Goal: Information Seeking & Learning: Learn about a topic

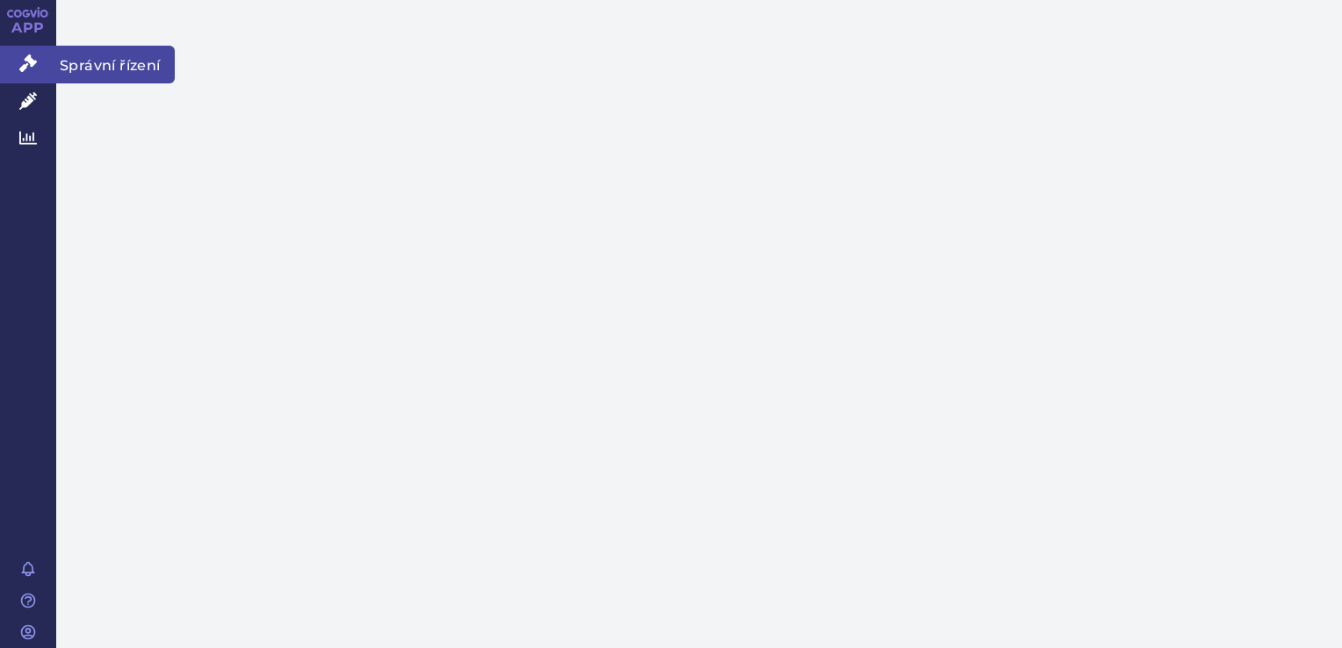
click at [39, 69] on link "Správní řízení" at bounding box center [28, 64] width 56 height 37
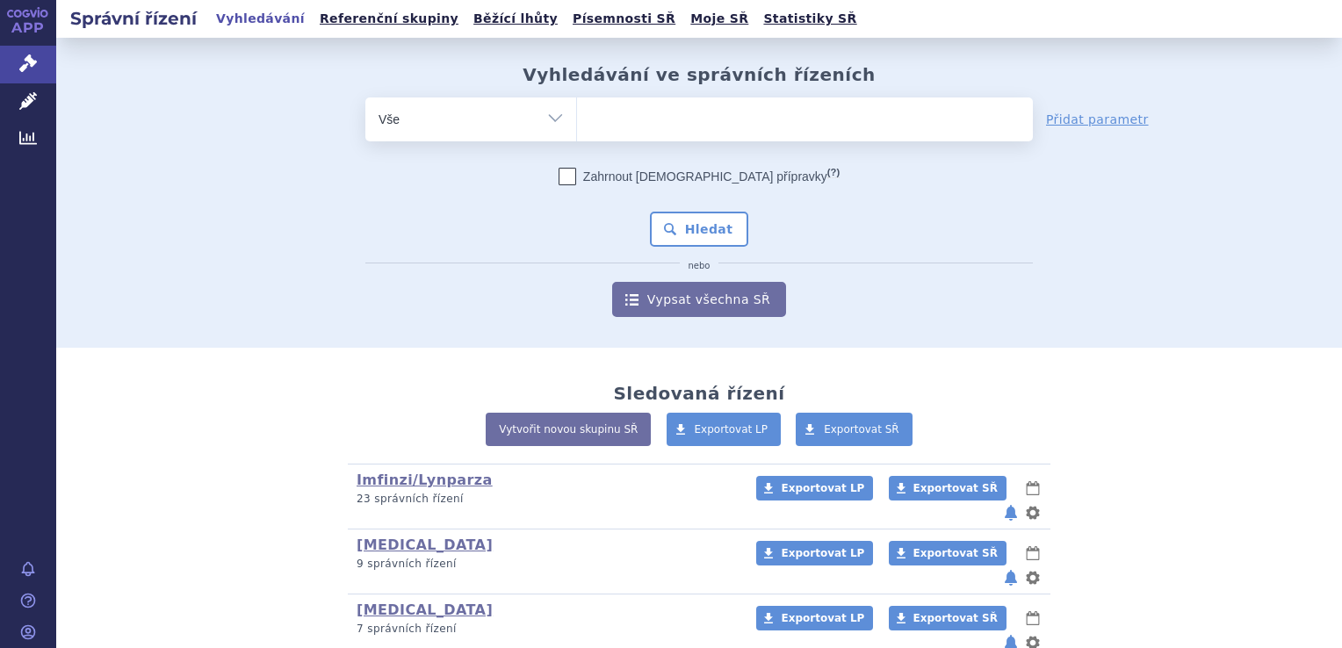
click at [668, 119] on ul at bounding box center [805, 115] width 456 height 37
click at [577, 119] on select at bounding box center [576, 119] width 1 height 44
type input "ke"
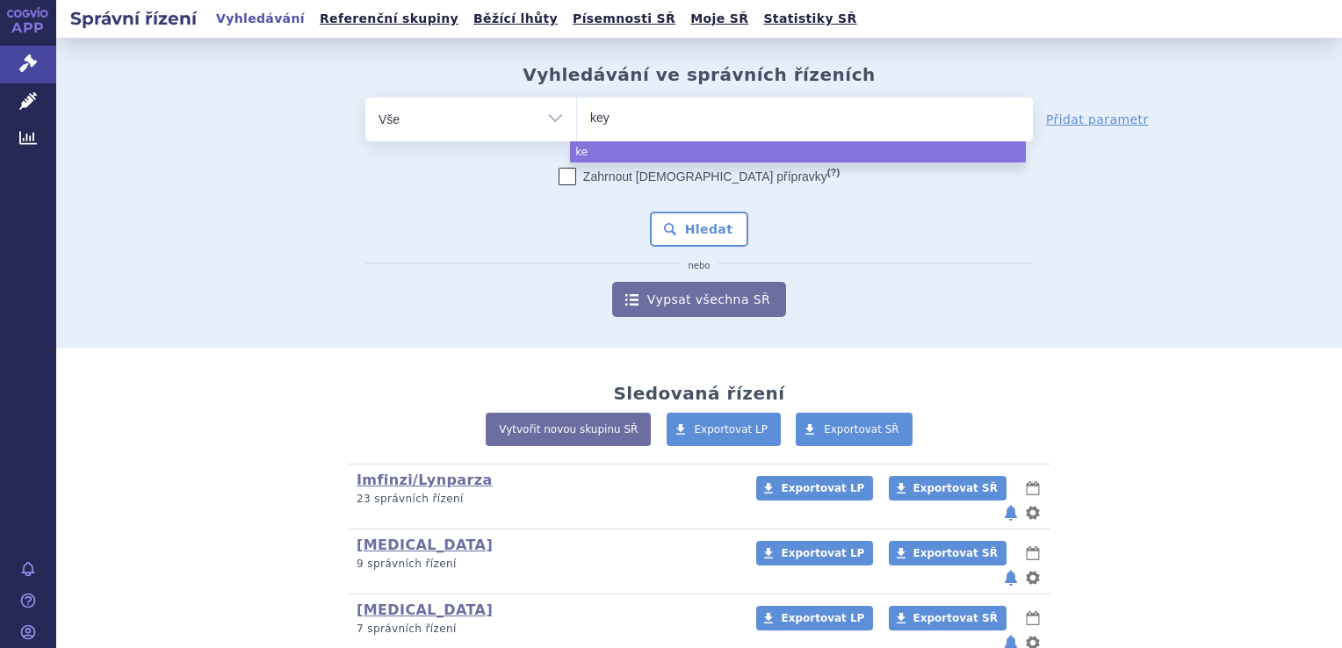
type input "keyt"
type input "keytru"
type input "[MEDICAL_DATA]"
select select "keytruda"
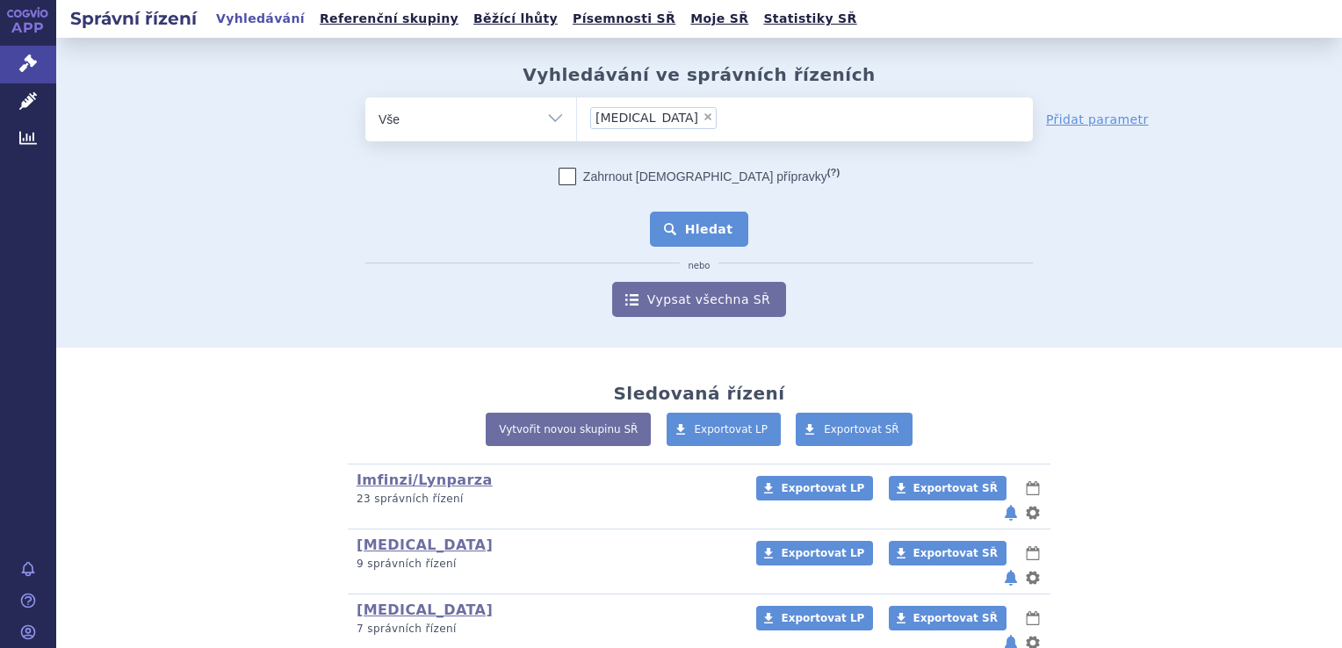
click at [724, 220] on button "Hledat" at bounding box center [699, 229] width 99 height 35
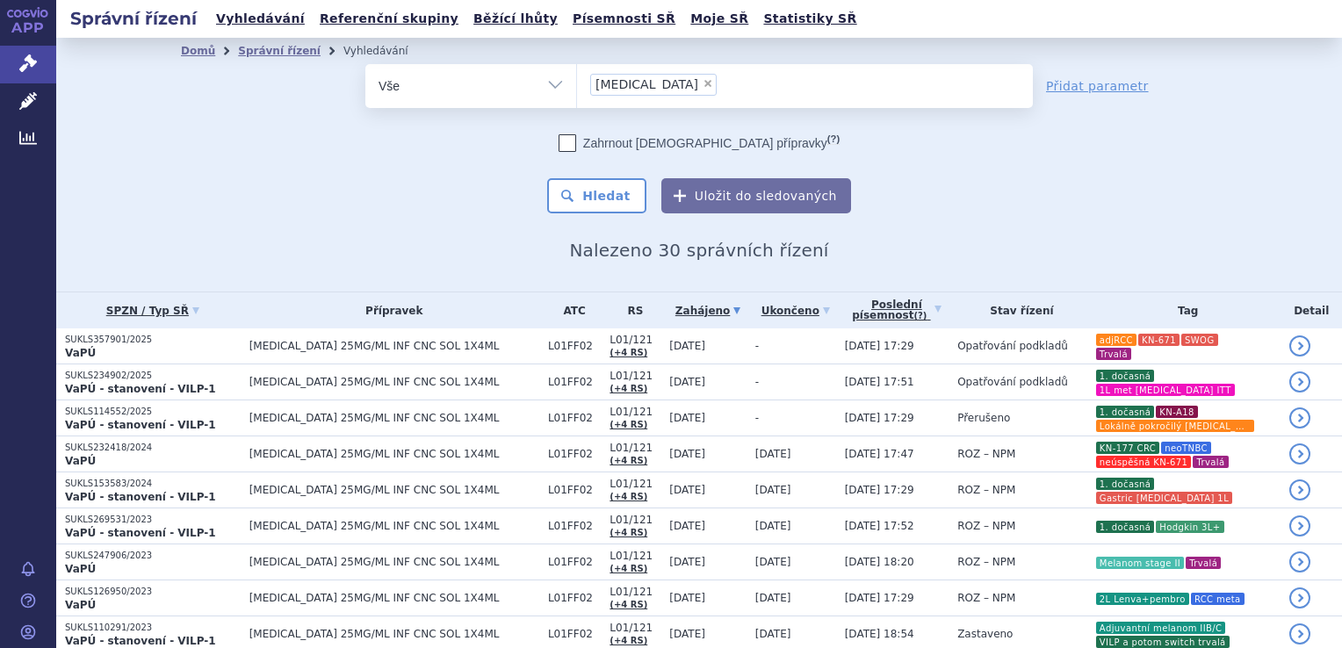
scroll to position [497, 0]
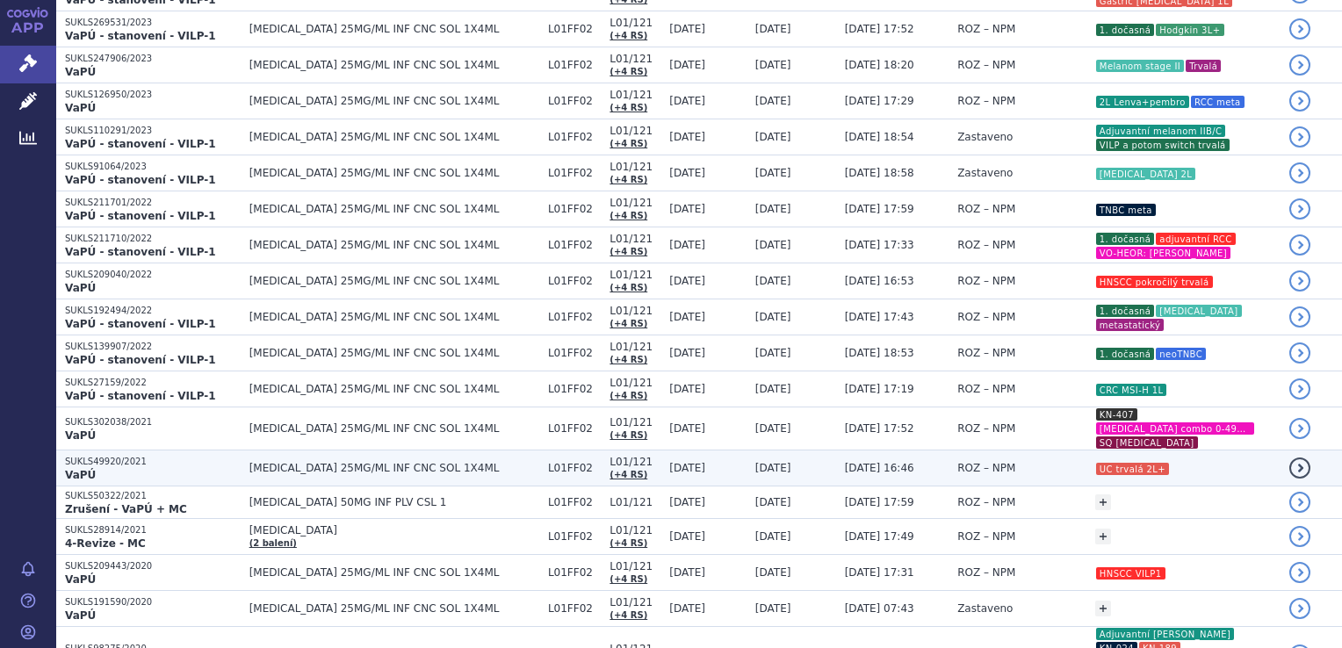
click at [989, 466] on td "ROZ – NPM" at bounding box center [1018, 469] width 138 height 36
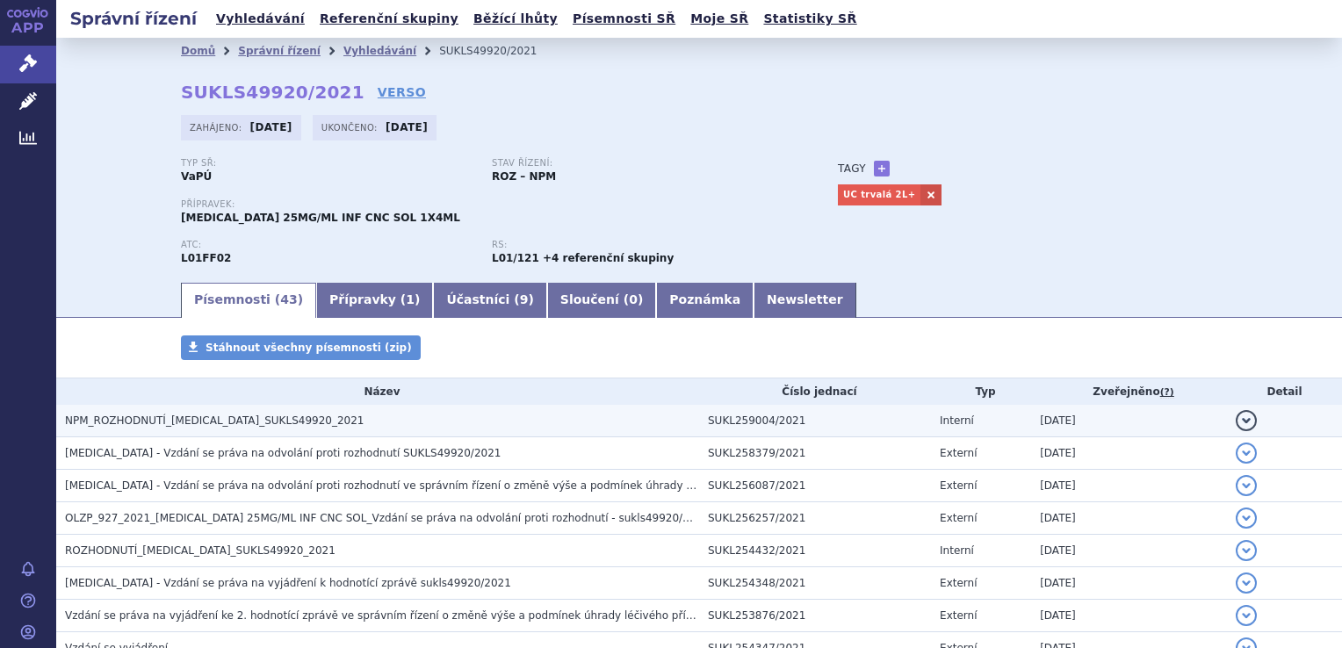
click at [365, 436] on td "NPM_ROZHODNUTÍ_KEYTRUDA_SUKLS49920_2021" at bounding box center [377, 421] width 643 height 32
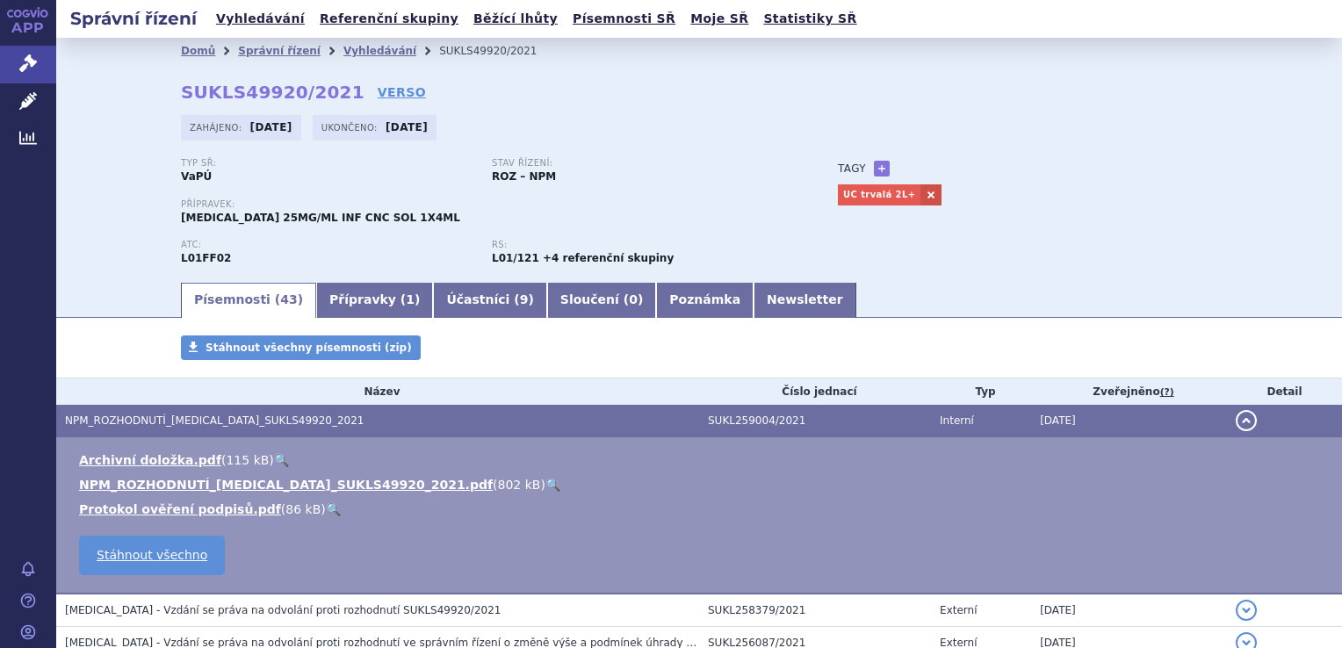
click at [545, 487] on link "🔍" at bounding box center [552, 485] width 15 height 14
click at [4, 58] on link "Správní řízení" at bounding box center [28, 64] width 56 height 37
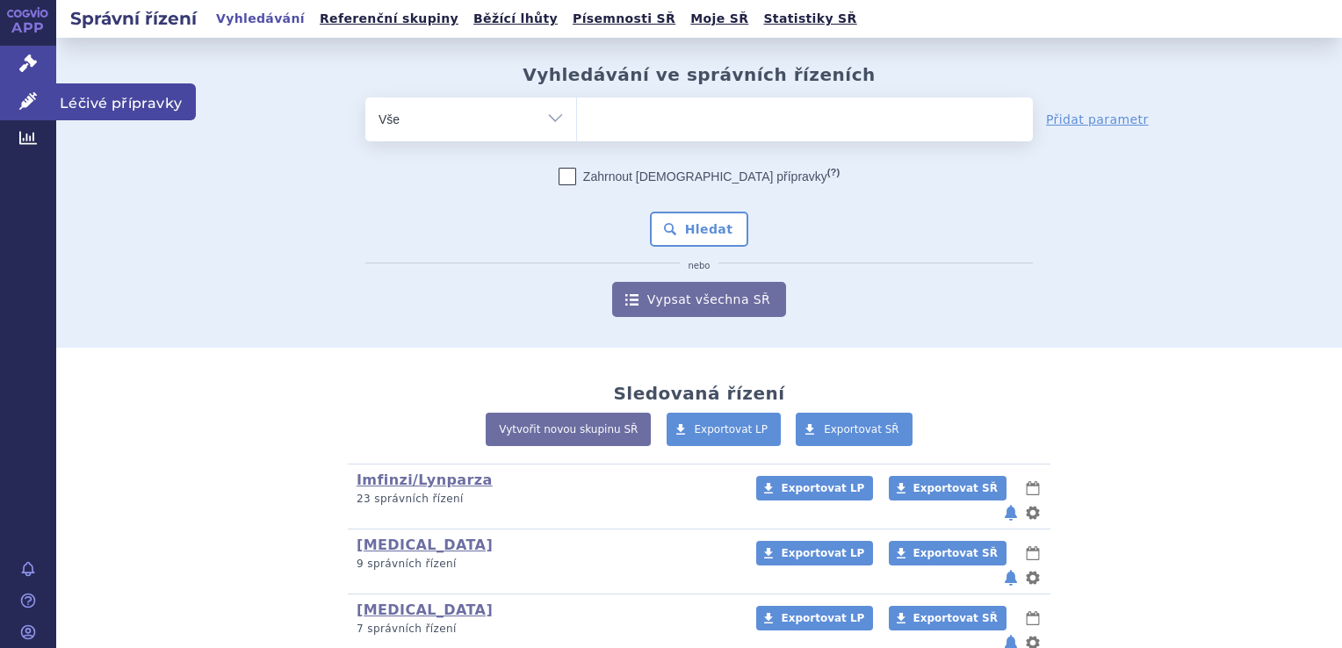
click at [41, 114] on link "Léčivé přípravky" at bounding box center [28, 101] width 56 height 37
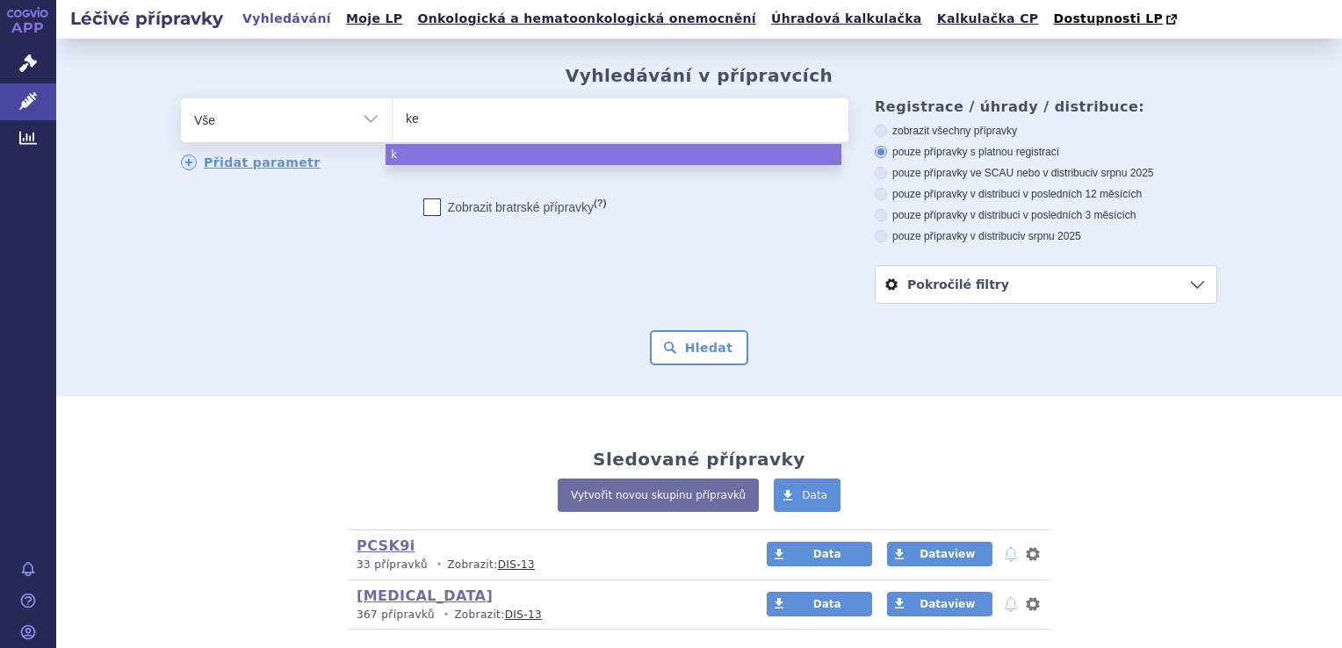
type input "key"
type input "keytr"
type input "[MEDICAL_DATA]"
select select "[MEDICAL_DATA]"
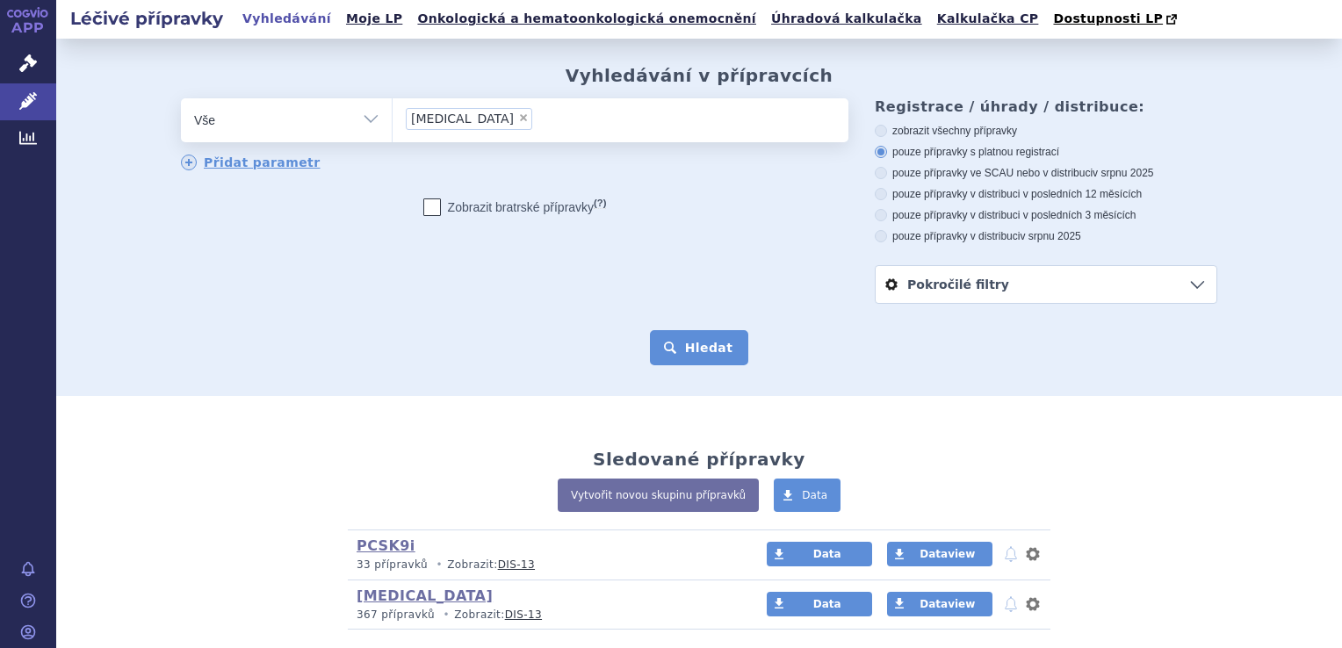
click at [710, 357] on button "Hledat" at bounding box center [699, 347] width 99 height 35
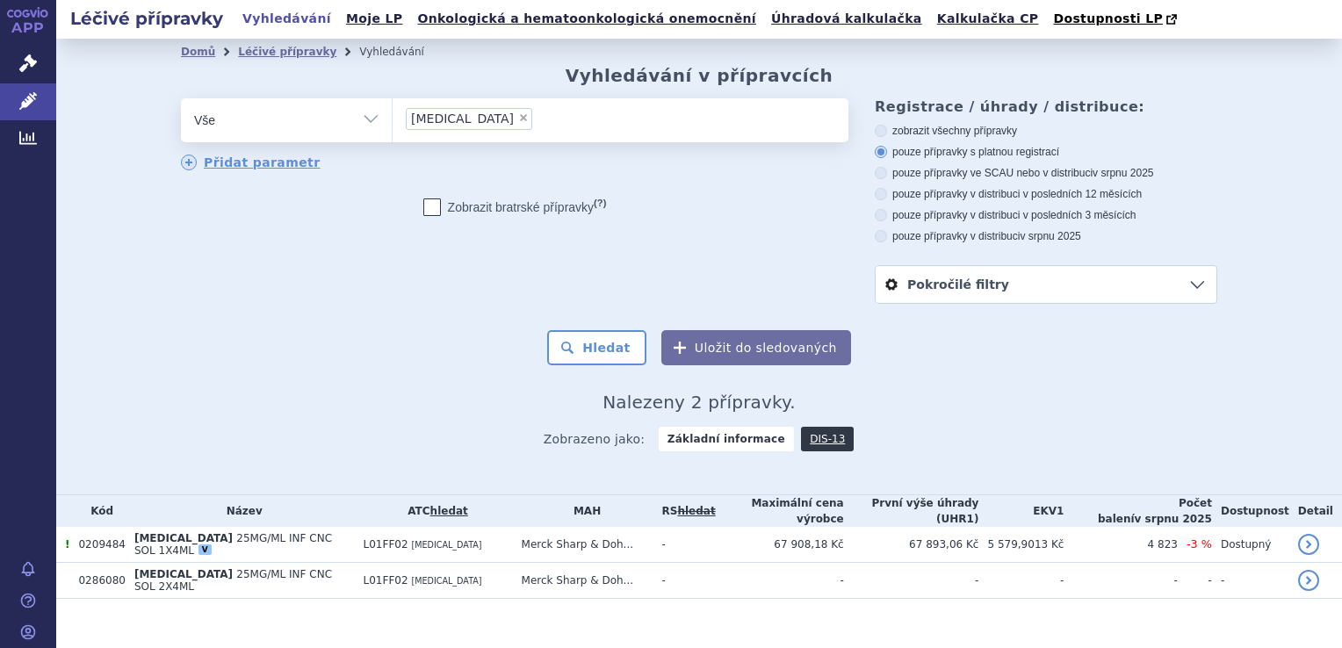
click at [471, 547] on td "L01FF02 PEMBROLIZUMAB" at bounding box center [434, 545] width 158 height 36
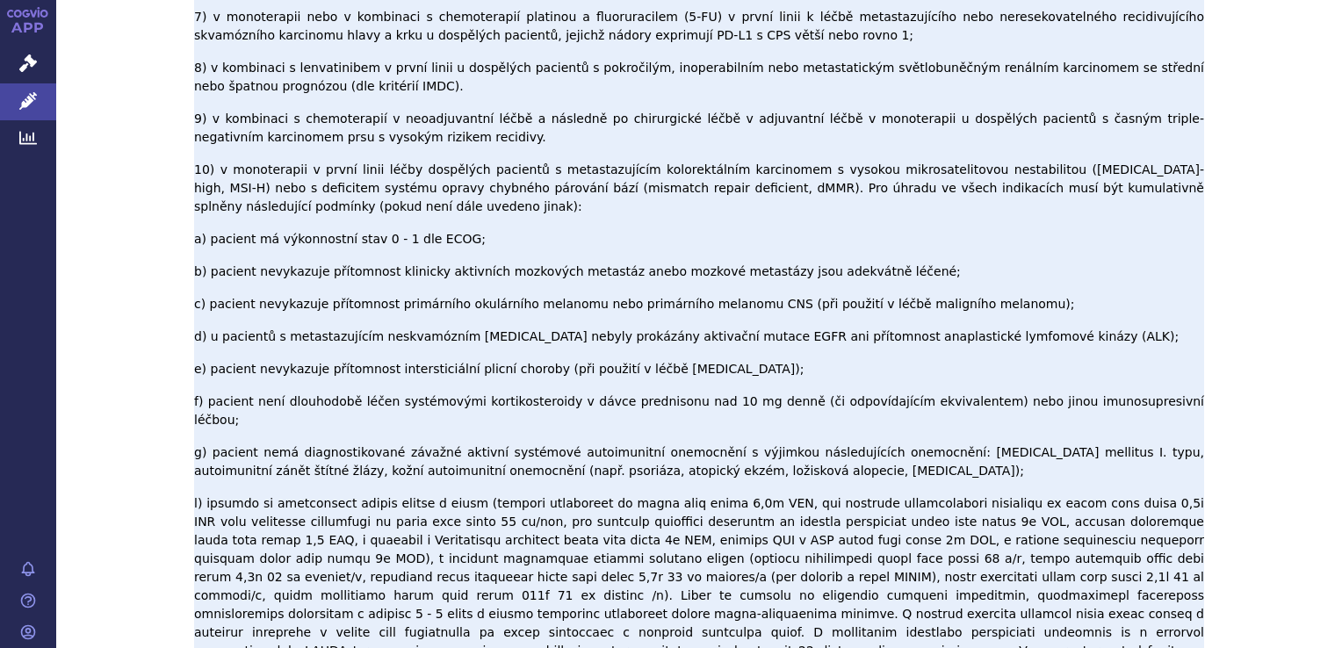
scroll to position [450, 0]
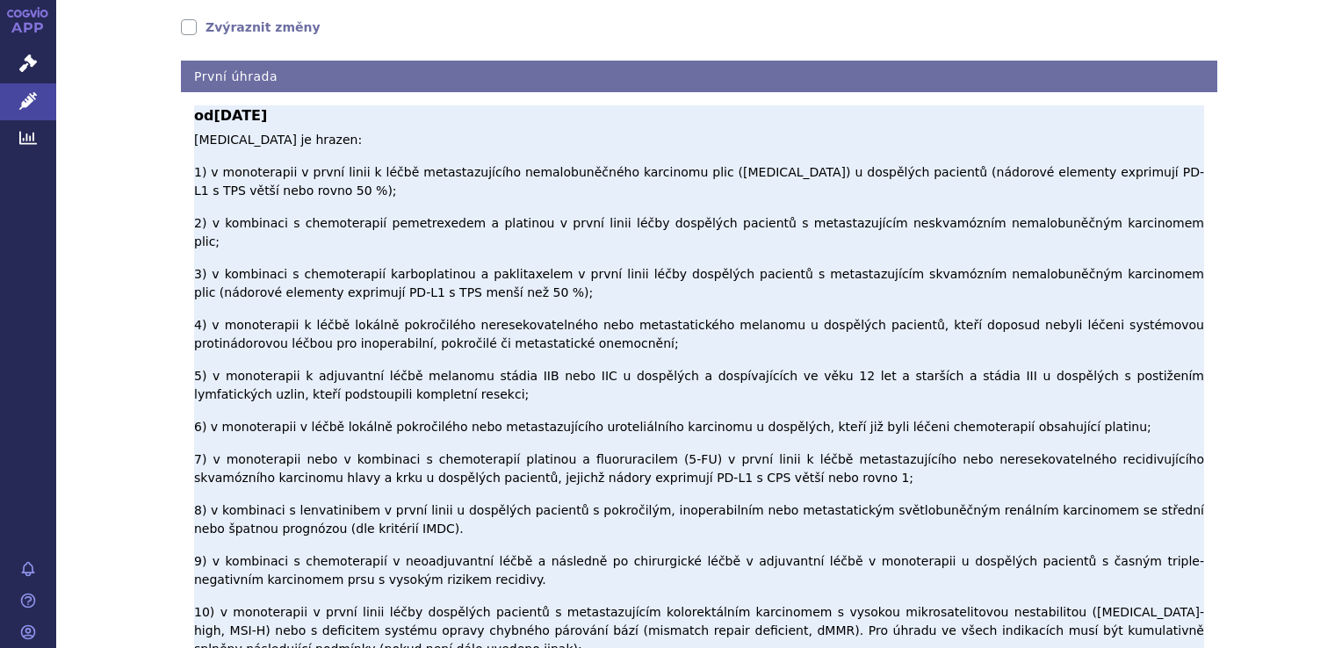
click at [314, 320] on p "[MEDICAL_DATA] je hrazen: 1) v monoterapii v první linii k léčbě metastazujícíh…" at bounding box center [699, 645] width 1010 height 1028
click at [314, 320] on p "Pembrolizumab je hrazen: 1) v monoterapii v první linii k léčbě metastazujícího…" at bounding box center [699, 645] width 1010 height 1028
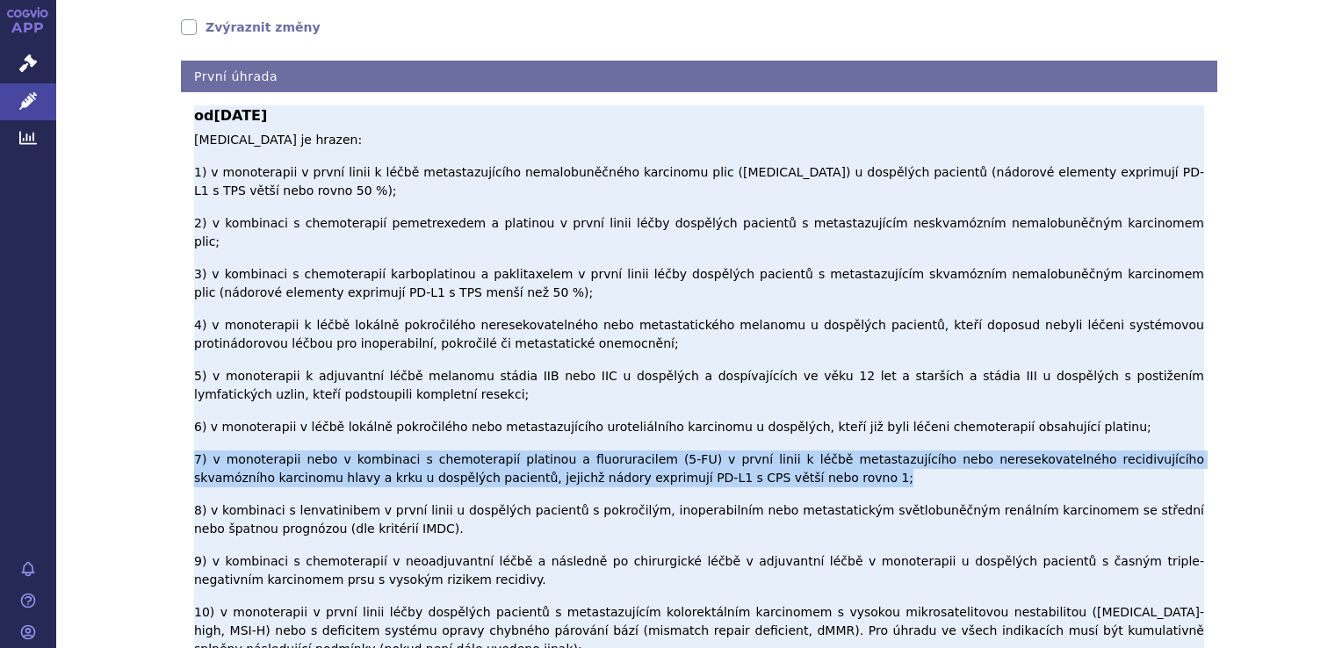
click at [314, 320] on p "Pembrolizumab je hrazen: 1) v monoterapii v první linii k léčbě metastazujícího…" at bounding box center [699, 645] width 1010 height 1028
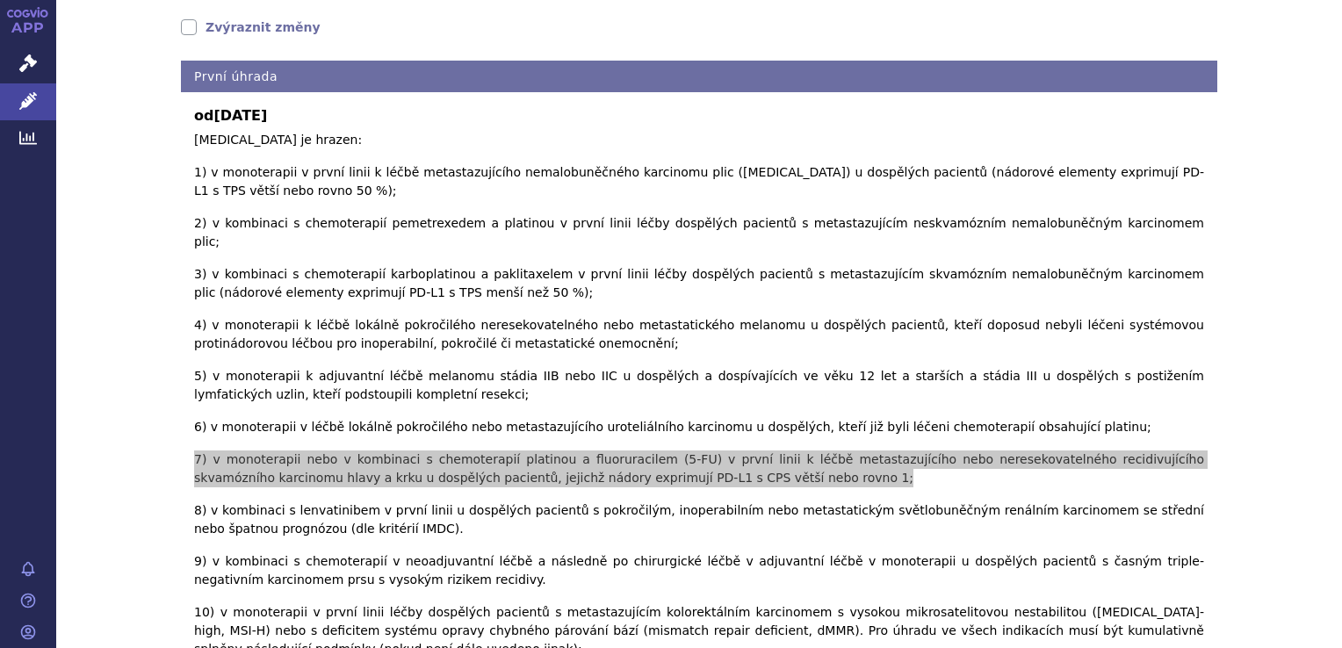
scroll to position [0, 0]
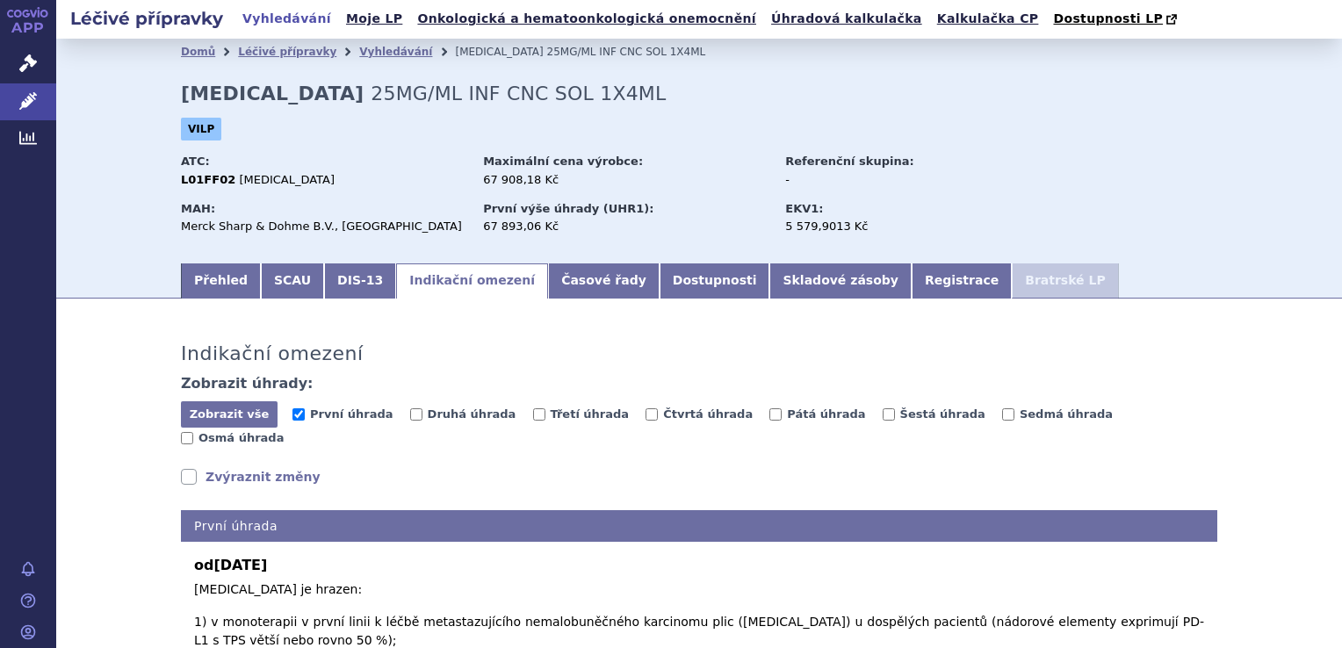
click at [28, 40] on link "APP" at bounding box center [28, 23] width 56 height 46
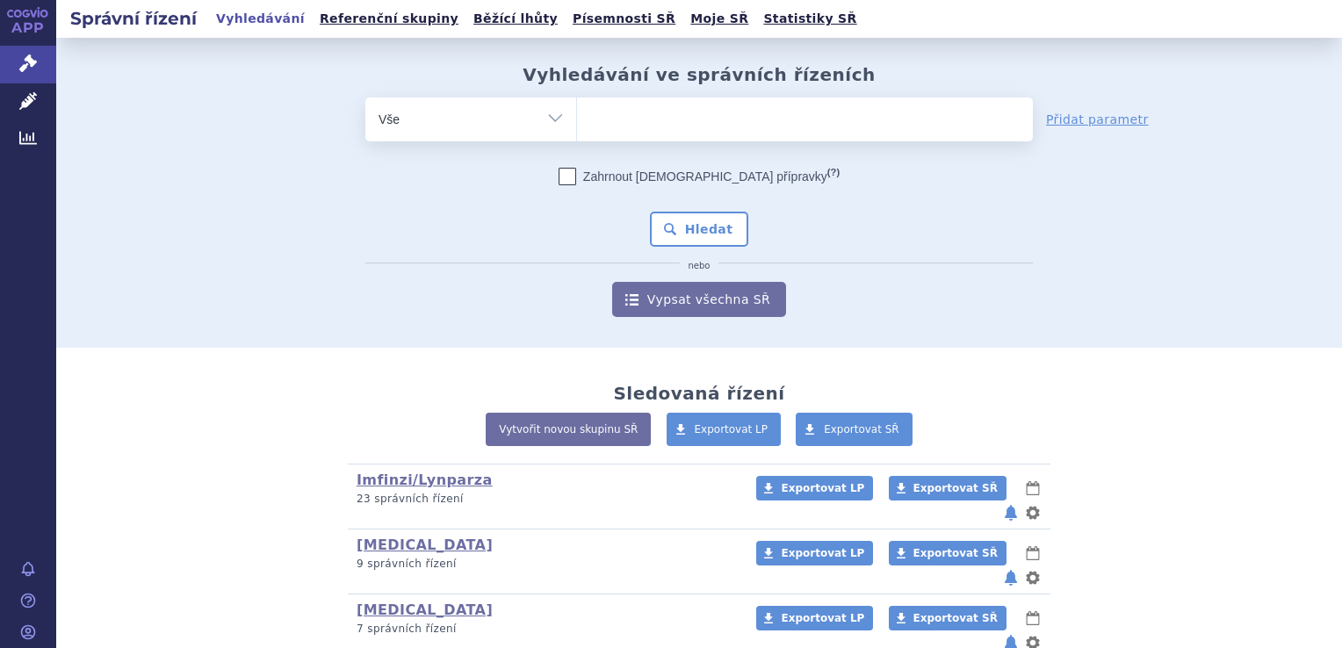
click at [661, 125] on ul at bounding box center [805, 115] width 456 height 37
click at [577, 125] on select at bounding box center [576, 119] width 1 height 44
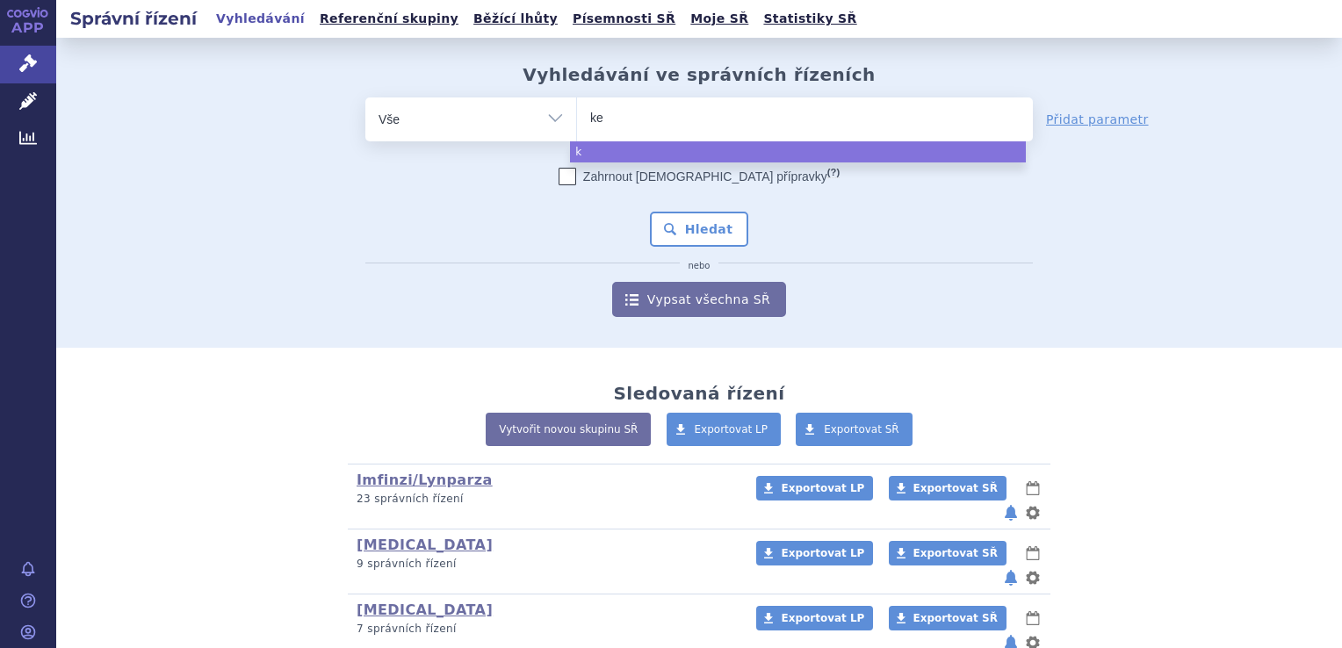
type input "key"
type input "keyt"
type input "keytrud"
type input "keytruda"
select select "keytruda"
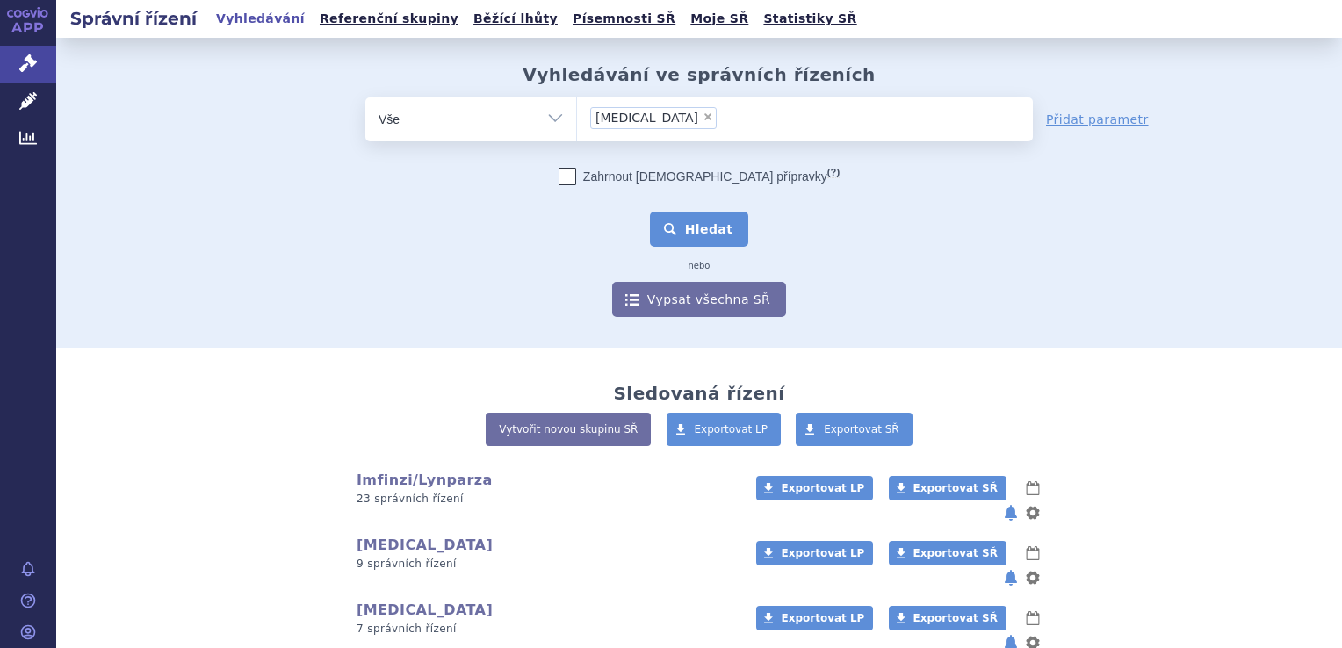
click at [696, 216] on button "Hledat" at bounding box center [699, 229] width 99 height 35
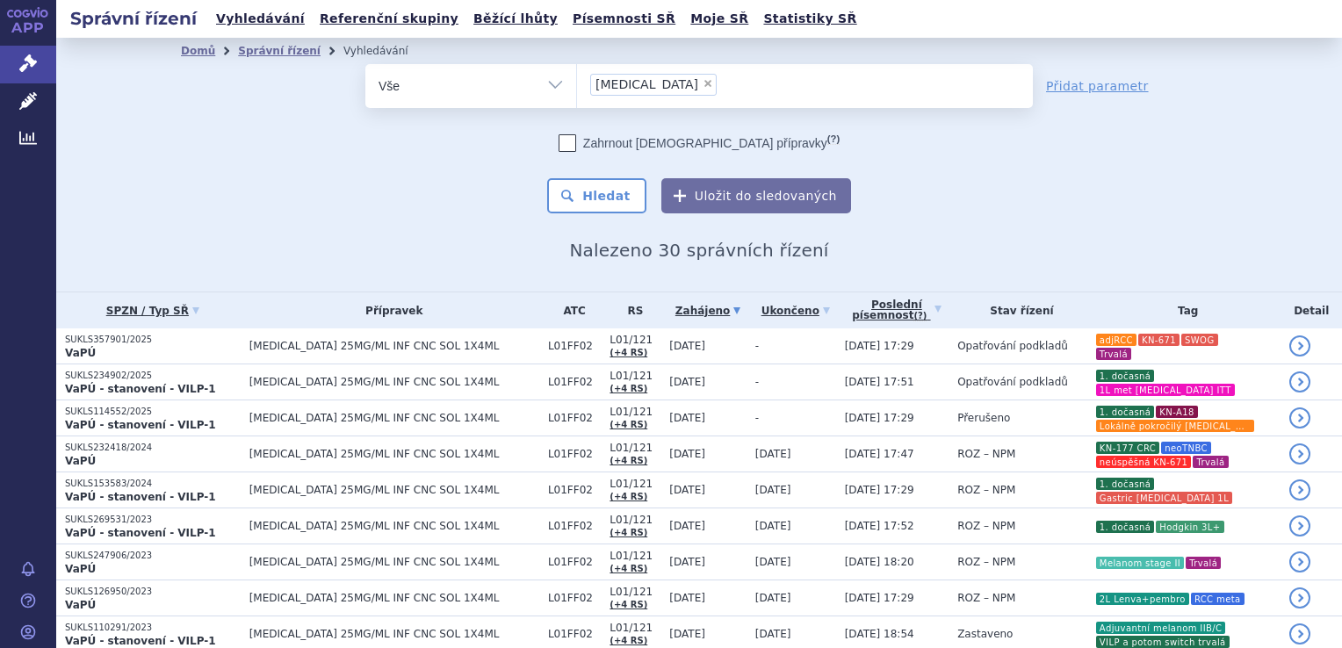
scroll to position [497, 0]
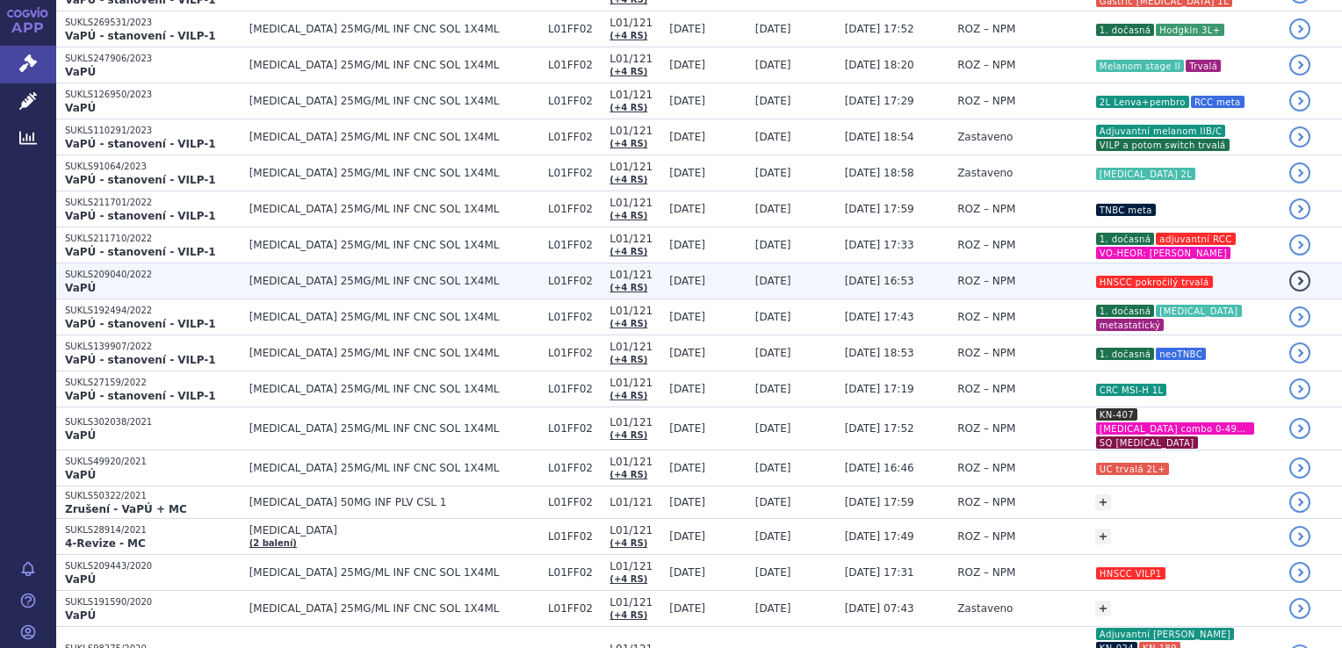
click at [949, 293] on td "ROZ – NPM" at bounding box center [1018, 282] width 138 height 36
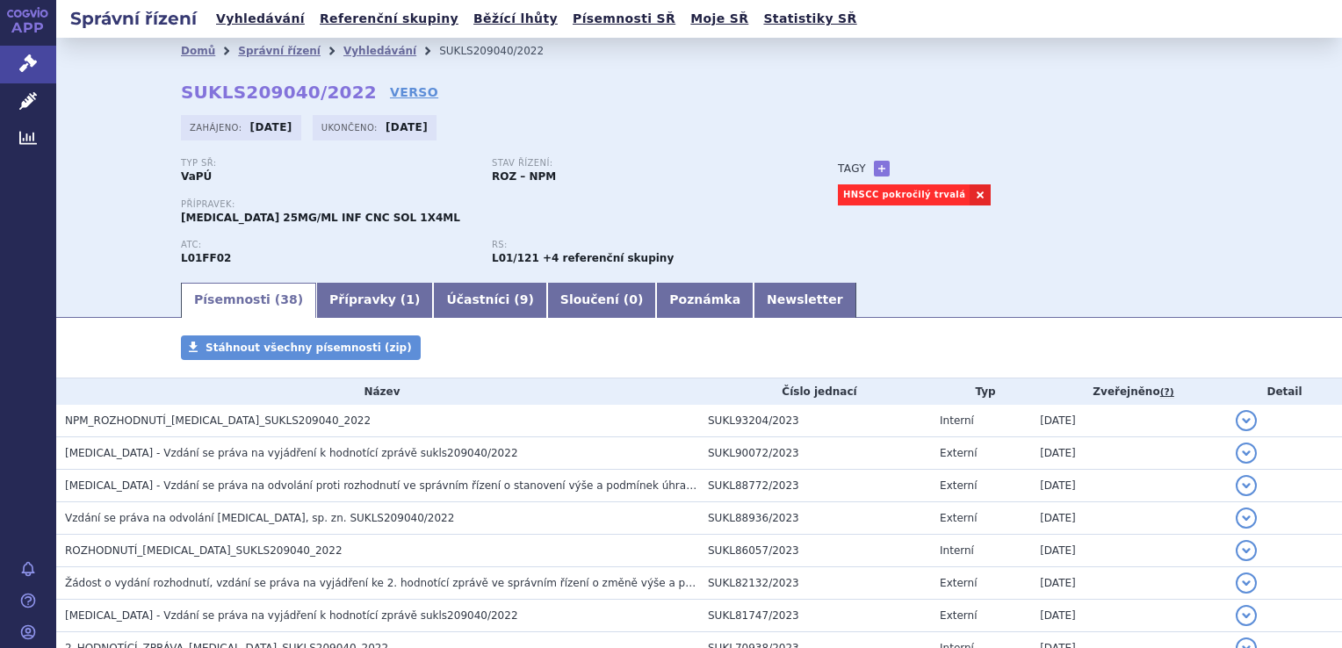
drag, startPoint x: 0, startPoint y: 0, endPoint x: 289, endPoint y: 423, distance: 512.6
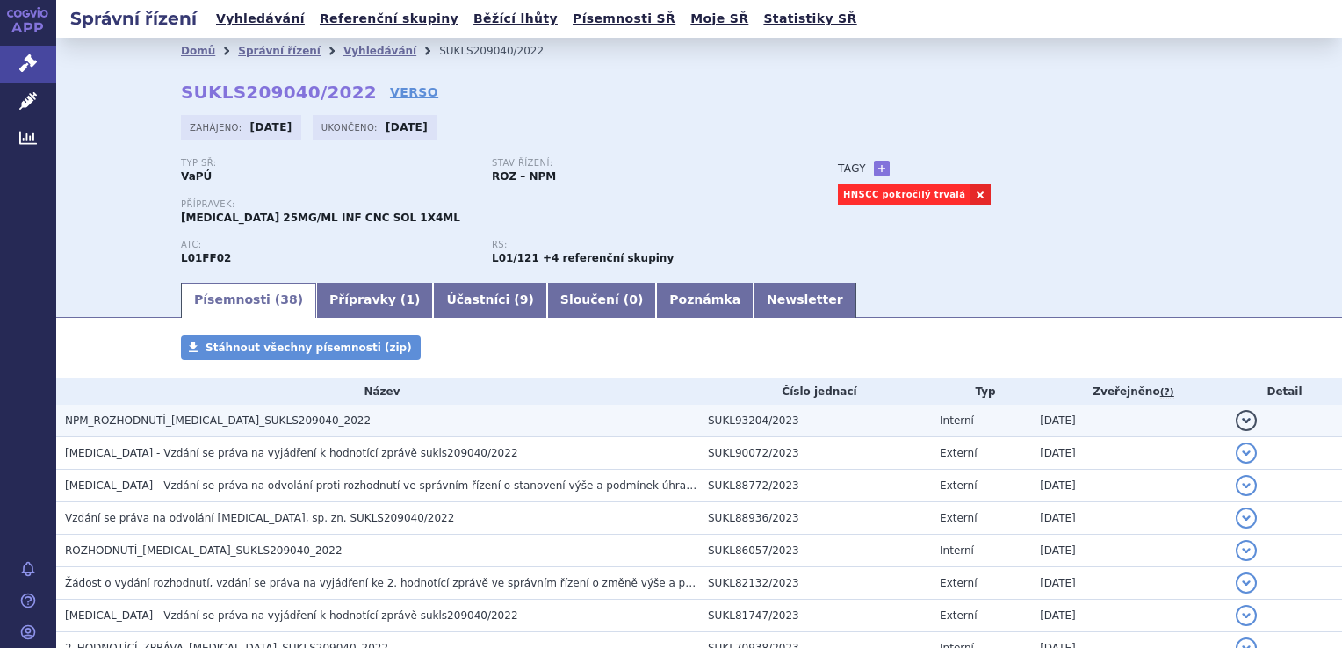
click at [289, 425] on span "NPM_ROZHODNUTÍ_[MEDICAL_DATA]_SUKLS209040_2022" at bounding box center [218, 421] width 306 height 12
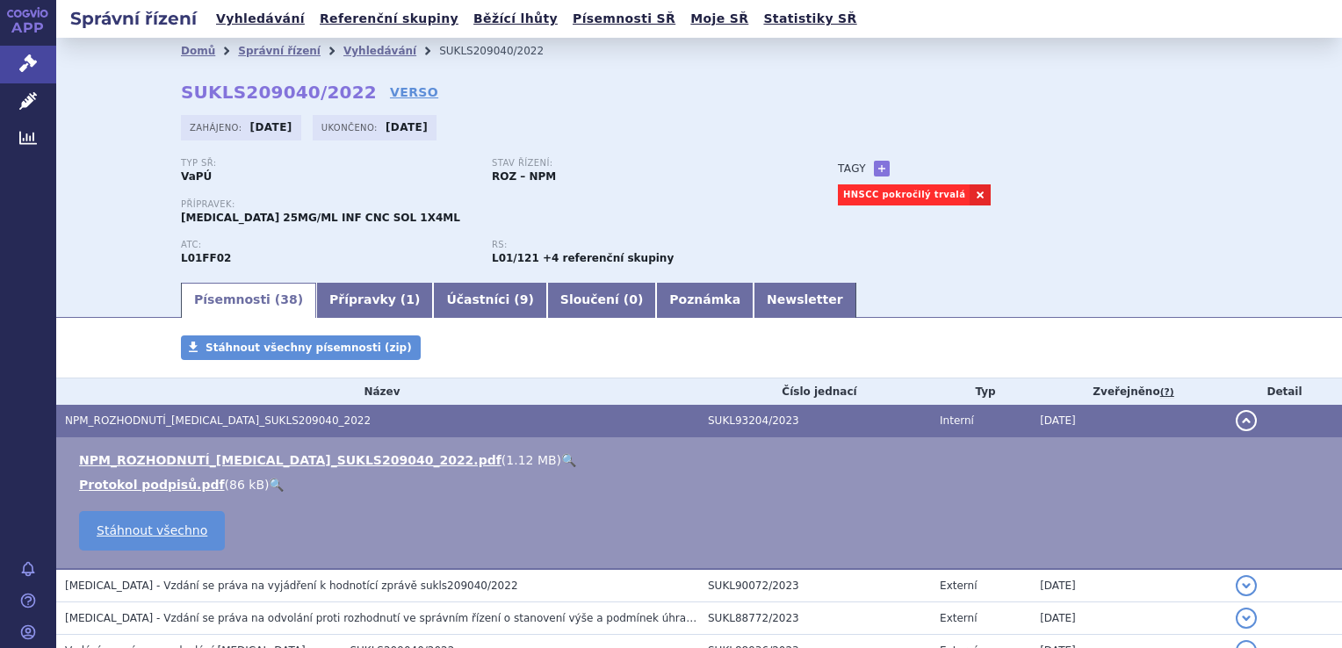
click at [480, 466] on li "NPM_ROZHODNUTÍ_[MEDICAL_DATA]_SUKLS209040_2022.pdf ( 1.12 MB ) 🔍" at bounding box center [702, 460] width 1246 height 18
click at [561, 460] on link "🔍" at bounding box center [568, 460] width 15 height 14
click at [37, 93] on link "Léčivé přípravky" at bounding box center [28, 101] width 56 height 37
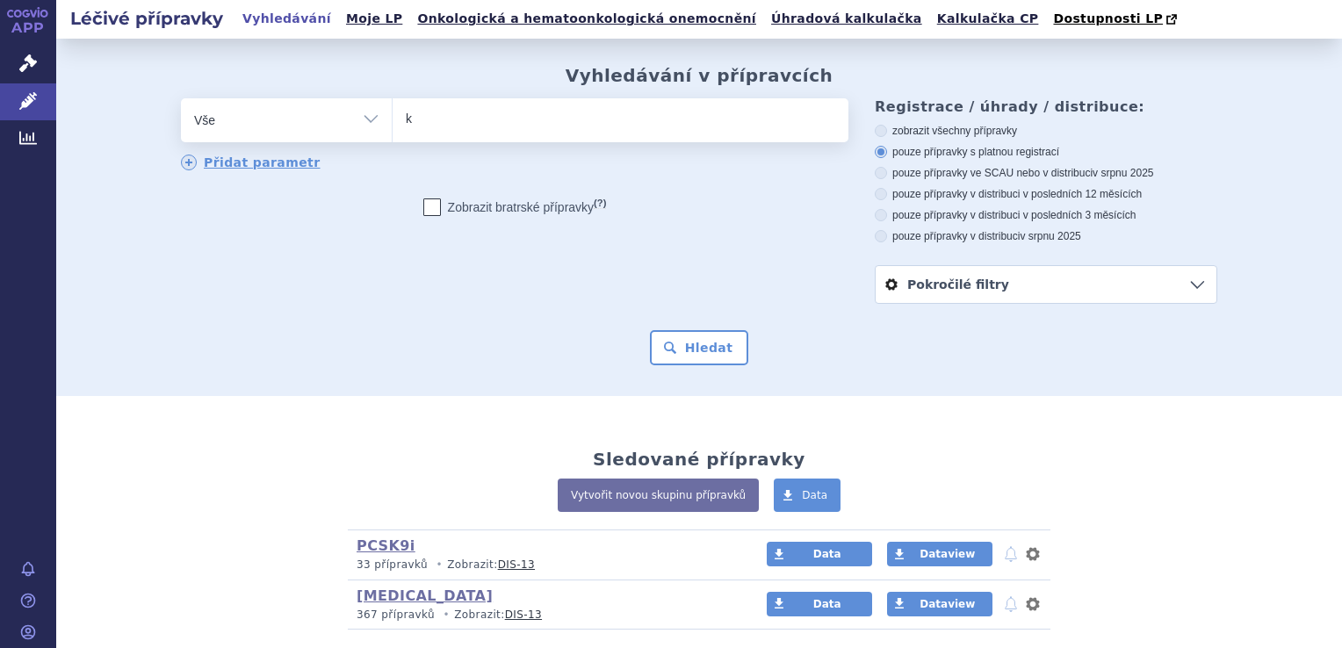
type input "key"
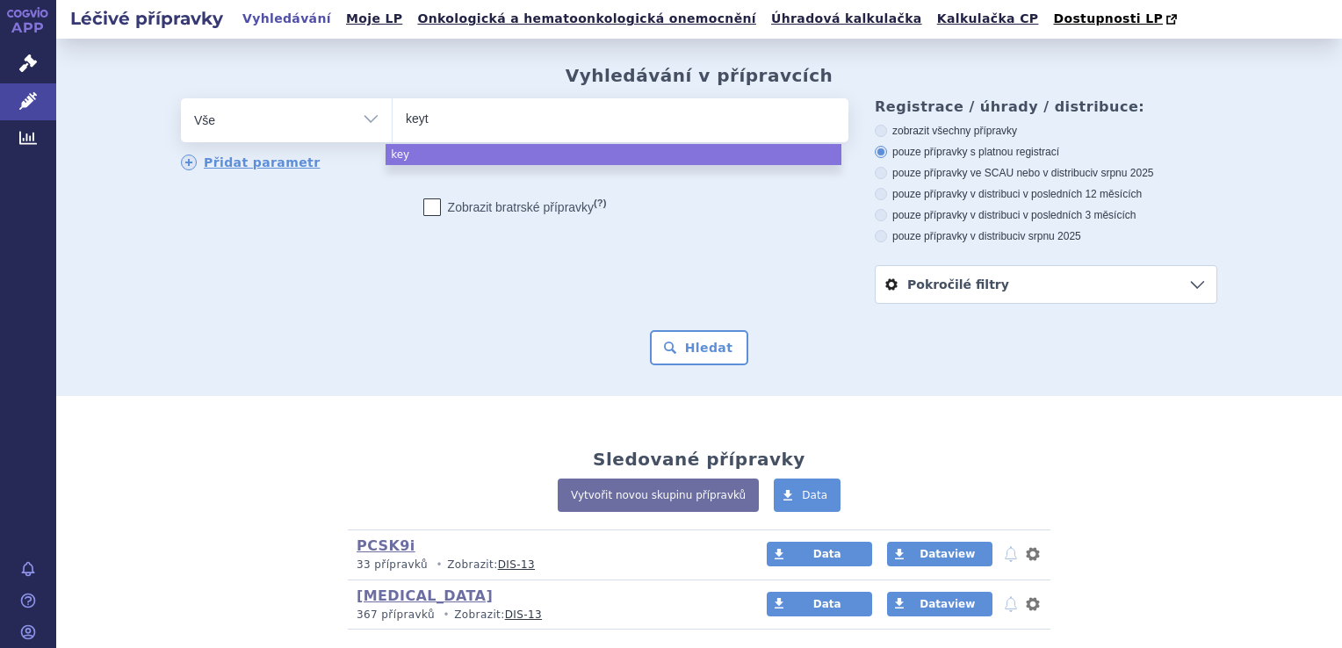
type input "keytr"
type input "keytruda"
select select "keytruda"
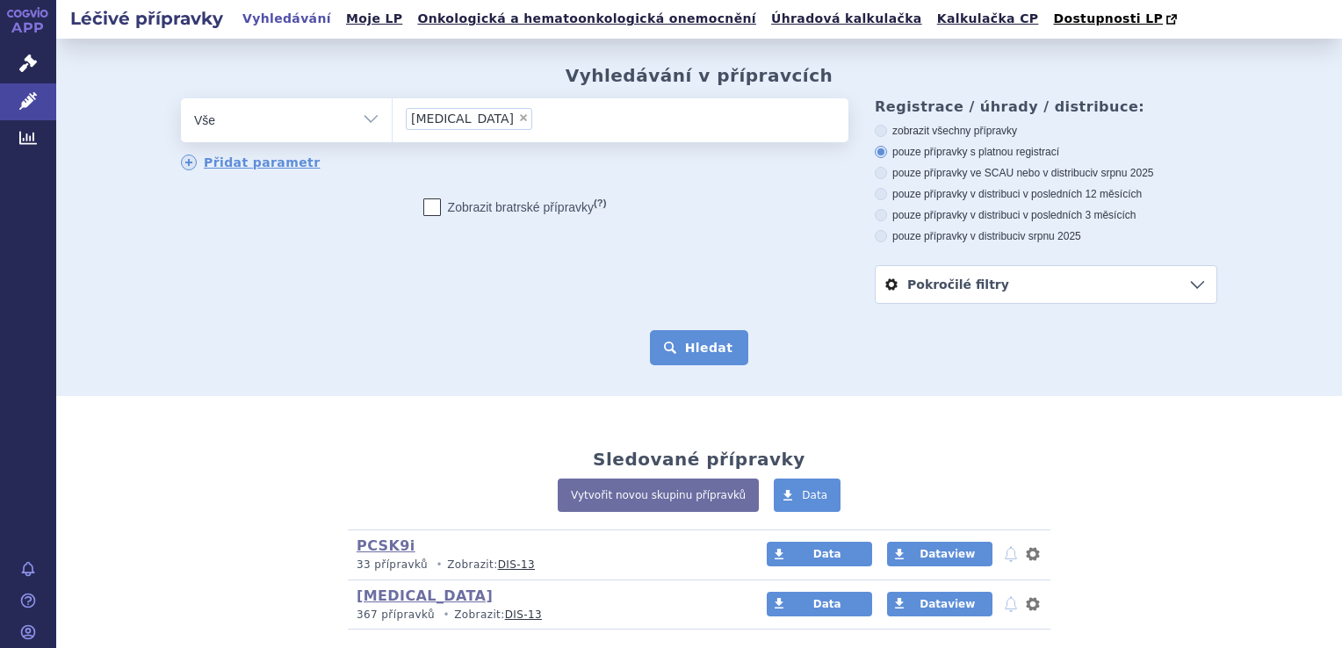
click at [686, 338] on button "Hledat" at bounding box center [699, 347] width 99 height 35
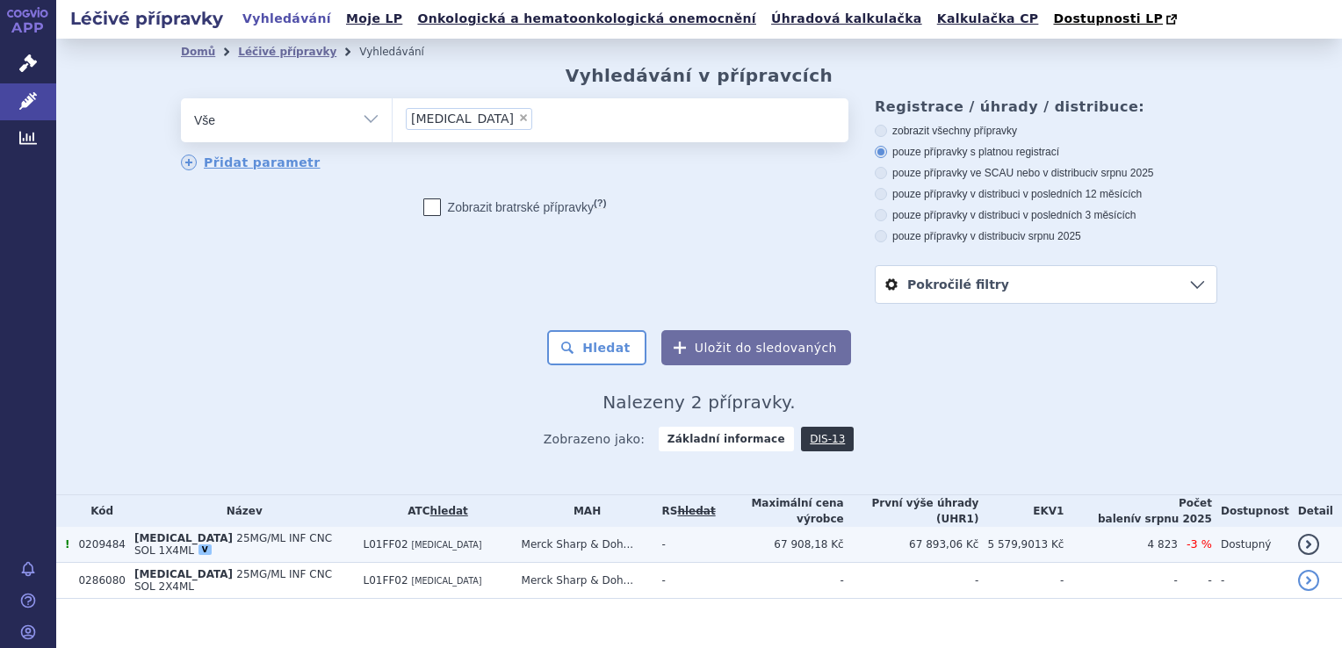
click at [313, 536] on span "25MG/ML INF CNC SOL 1X4ML" at bounding box center [233, 544] width 198 height 25
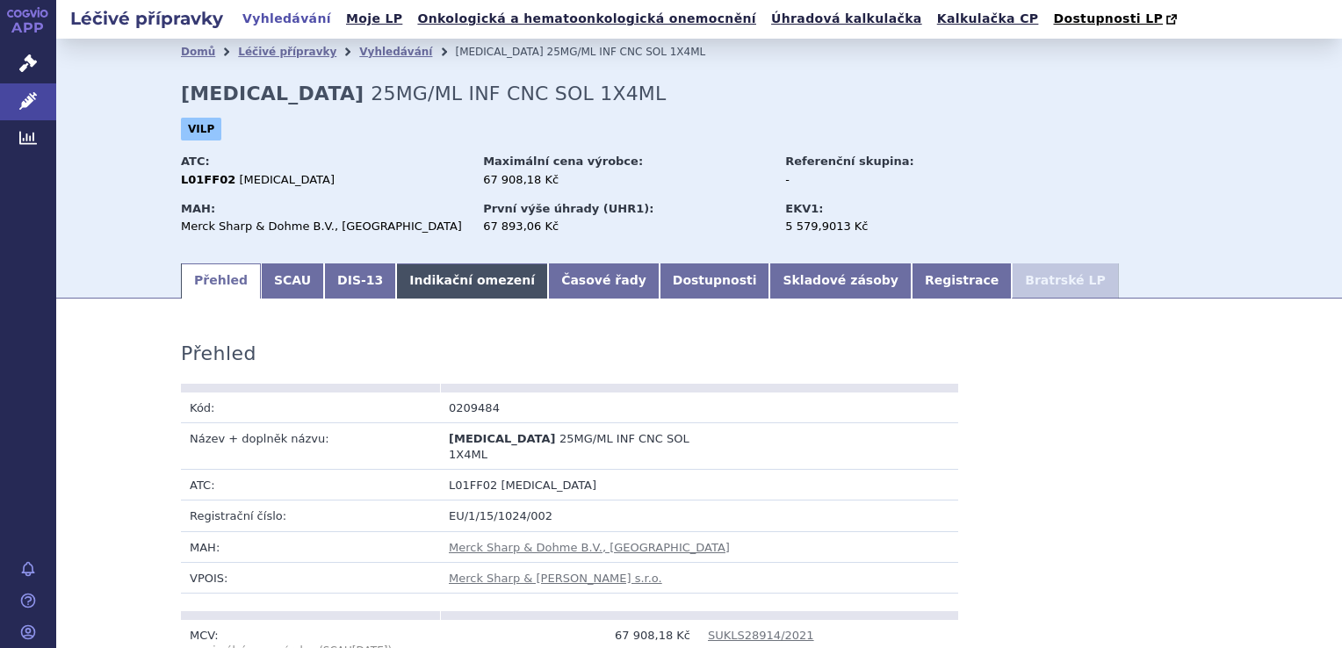
click at [444, 286] on link "Indikační omezení" at bounding box center [472, 281] width 152 height 35
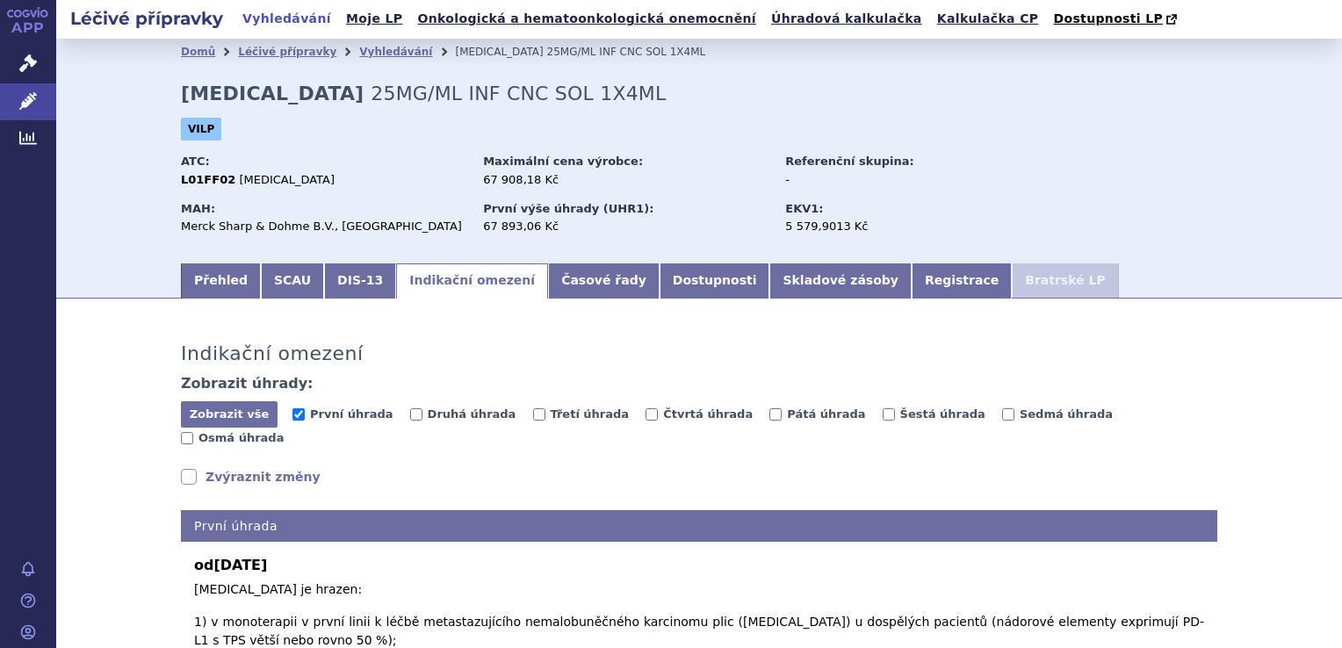
scroll to position [541, 0]
